Goal: Task Accomplishment & Management: Complete application form

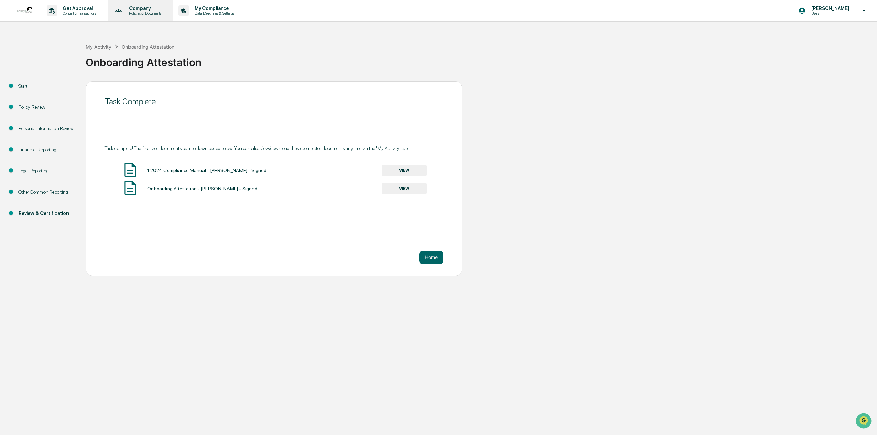
click at [140, 6] on p "Company" at bounding box center [144, 7] width 41 height 5
click at [85, 8] on div at bounding box center [438, 217] width 877 height 435
click at [63, 8] on p "Get Approval" at bounding box center [78, 7] width 42 height 5
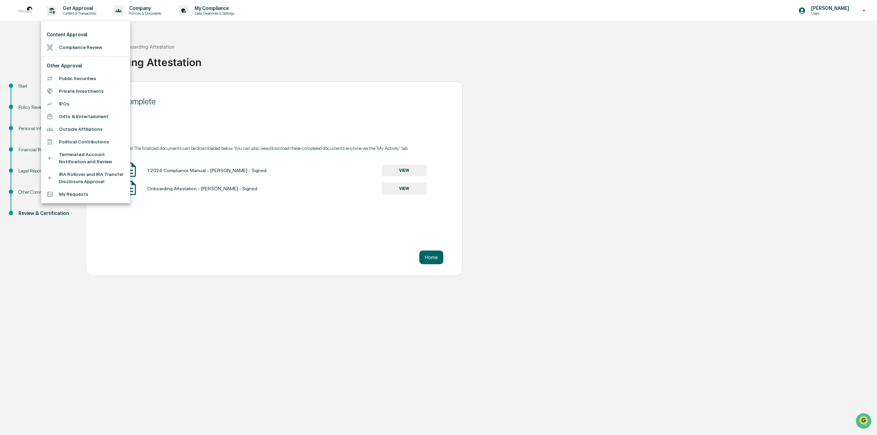
click at [75, 48] on li "Compliance Review" at bounding box center [85, 47] width 89 height 13
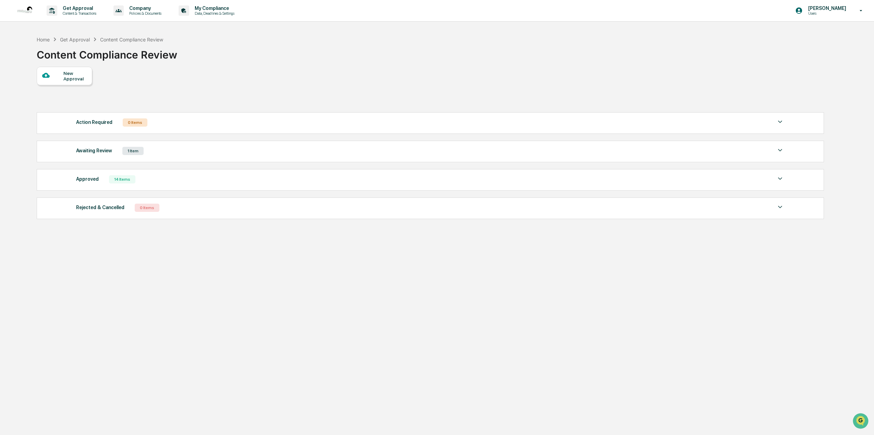
click at [79, 79] on div "New Approval" at bounding box center [74, 76] width 23 height 11
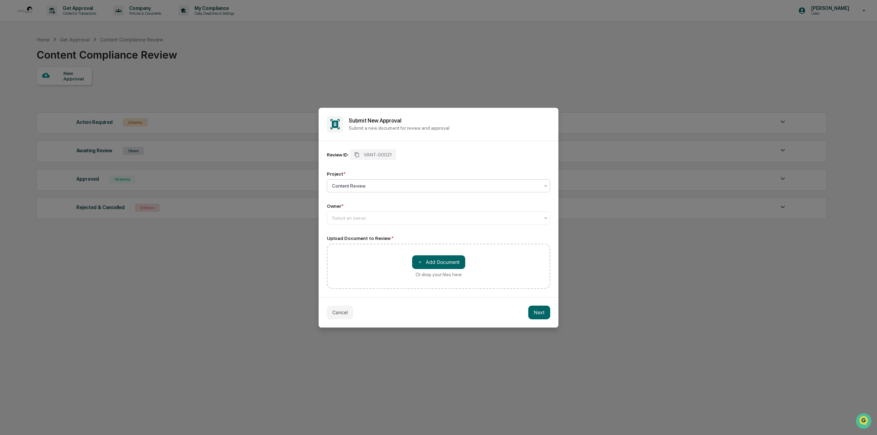
click at [373, 185] on div at bounding box center [436, 186] width 208 height 7
click at [360, 218] on div at bounding box center [436, 218] width 208 height 7
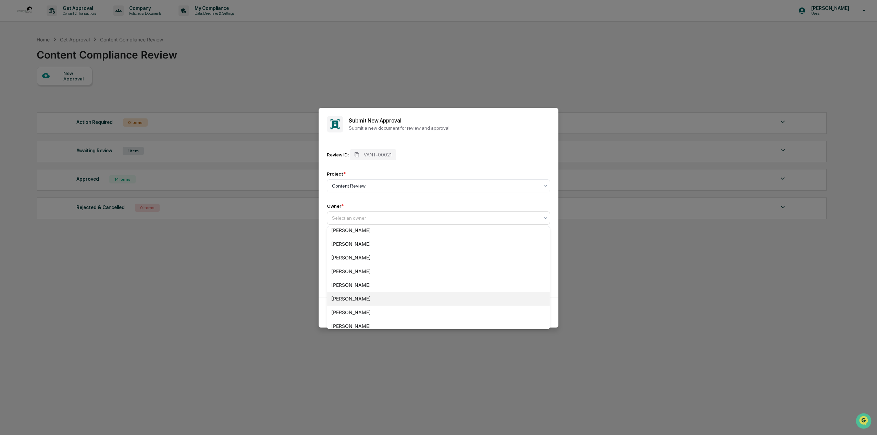
scroll to position [103, 0]
click at [363, 320] on div "Compliance Group: Integrated Compliance Advisors" at bounding box center [438, 324] width 223 height 14
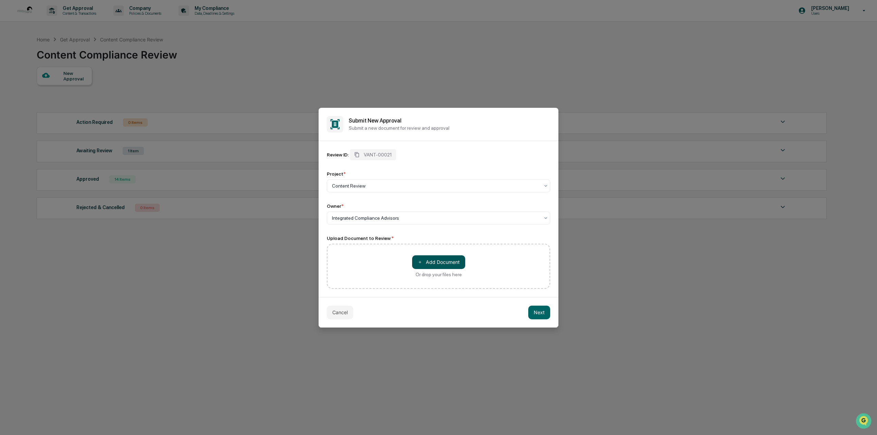
click at [429, 265] on button "＋ Add Document" at bounding box center [438, 263] width 53 height 14
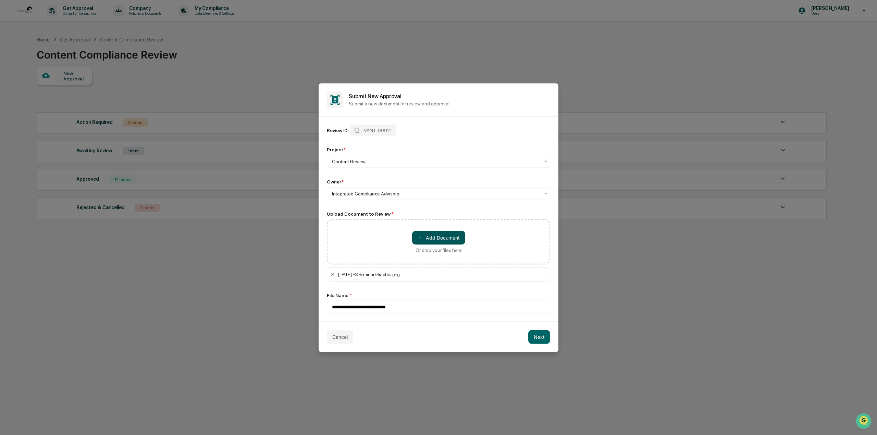
click at [446, 234] on button "＋ Add Document" at bounding box center [438, 238] width 53 height 14
click at [432, 240] on button "＋ Add Document" at bounding box center [438, 238] width 53 height 14
type input "**********"
click at [538, 336] on button "Next" at bounding box center [539, 337] width 22 height 14
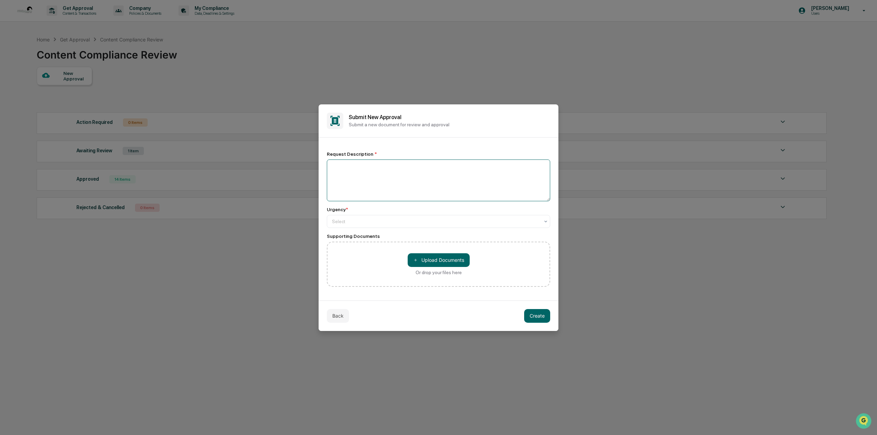
click at [339, 163] on textarea at bounding box center [438, 181] width 223 height 42
type textarea "**********"
click at [331, 226] on div "Select" at bounding box center [438, 221] width 223 height 13
click at [353, 253] on div "Medium" at bounding box center [438, 252] width 223 height 14
click at [543, 313] on button "Create" at bounding box center [537, 316] width 26 height 14
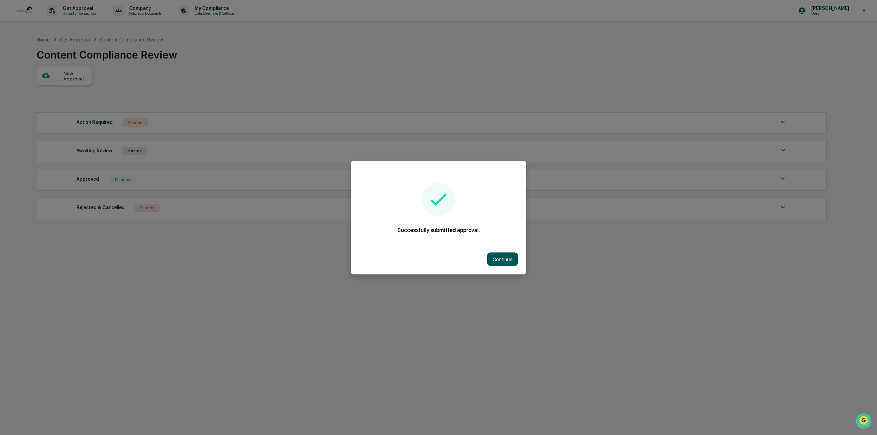
click at [507, 262] on button "Continue" at bounding box center [502, 259] width 31 height 14
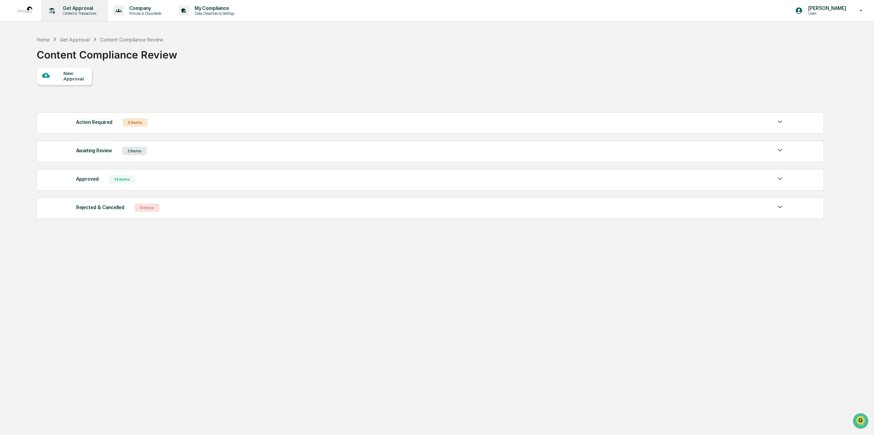
click at [81, 15] on p "Content & Transactions" at bounding box center [78, 13] width 42 height 5
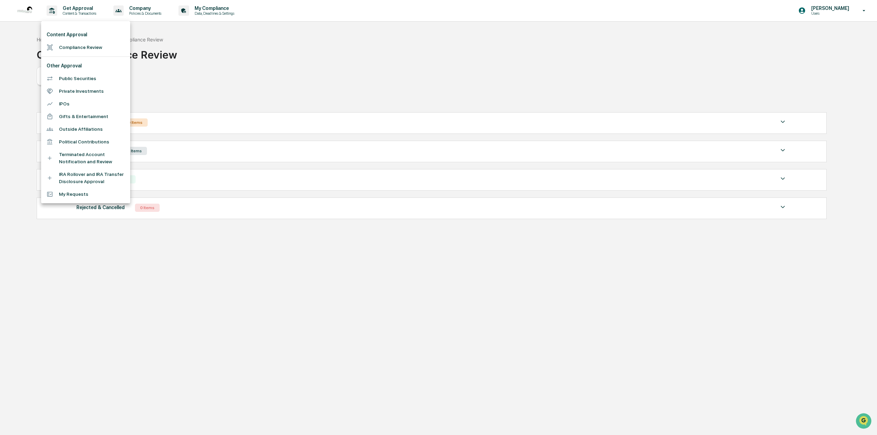
click at [76, 50] on li "Compliance Review" at bounding box center [85, 47] width 89 height 13
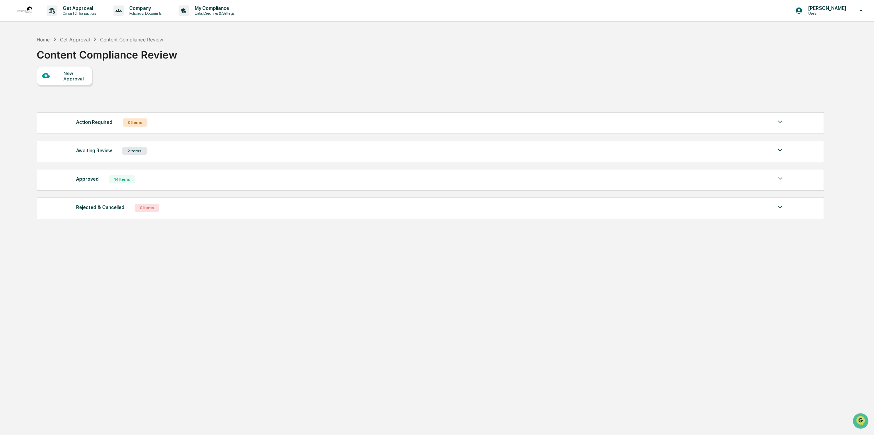
click at [51, 82] on div "New Approval" at bounding box center [64, 76] width 55 height 18
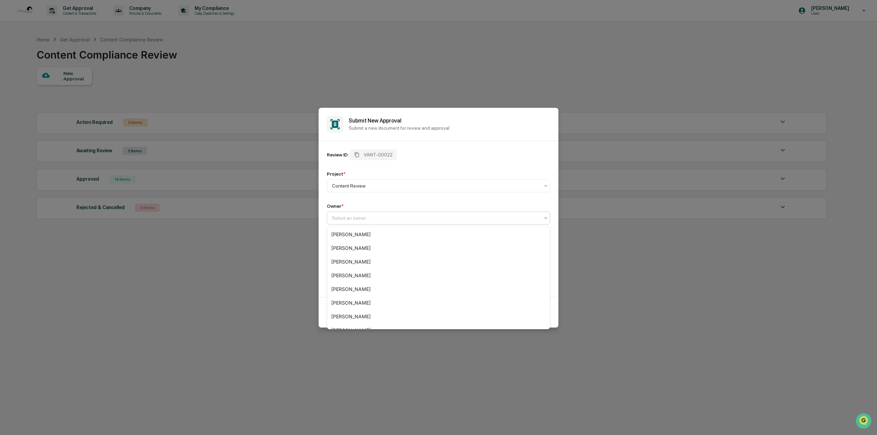
click at [351, 222] on div "Select an owner..." at bounding box center [436, 218] width 214 height 10
click at [358, 321] on div "Compliance Group: Integrated Compliance Advisors" at bounding box center [438, 324] width 223 height 14
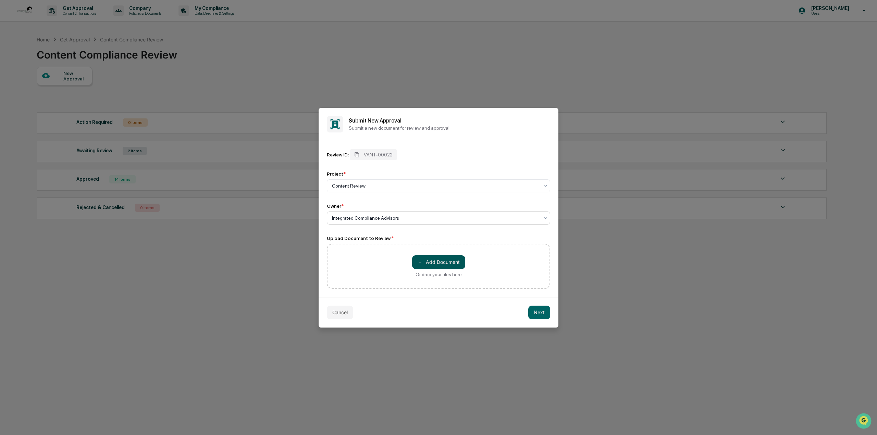
click at [431, 263] on button "＋ Add Document" at bounding box center [438, 263] width 53 height 14
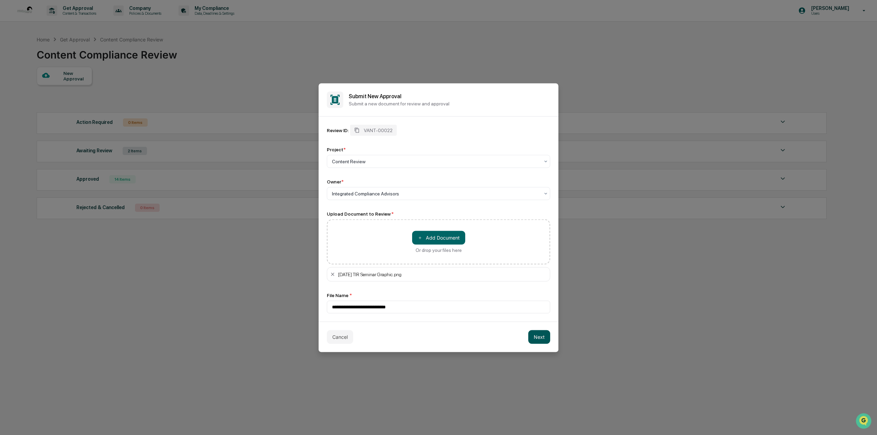
click at [543, 341] on button "Next" at bounding box center [539, 337] width 22 height 14
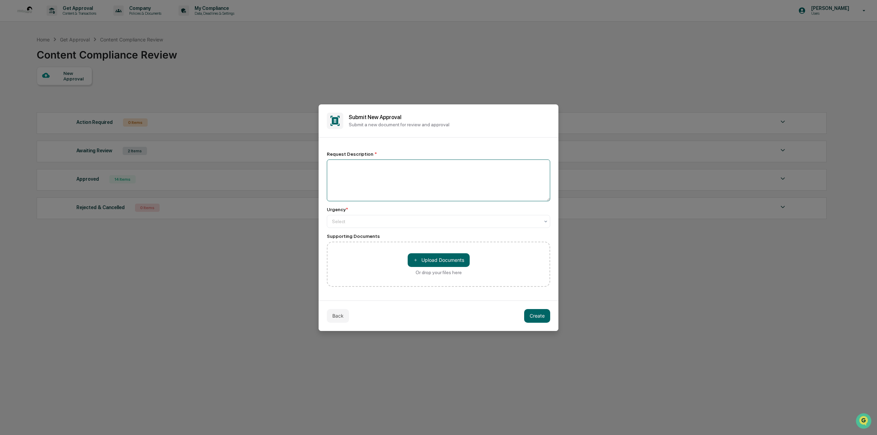
click at [373, 166] on textarea at bounding box center [438, 181] width 223 height 42
type textarea "**********"
click at [337, 223] on div at bounding box center [436, 221] width 208 height 7
click at [359, 252] on div "Medium" at bounding box center [438, 252] width 223 height 14
click at [540, 315] on button "Create" at bounding box center [537, 316] width 26 height 14
